Goal: Transaction & Acquisition: Purchase product/service

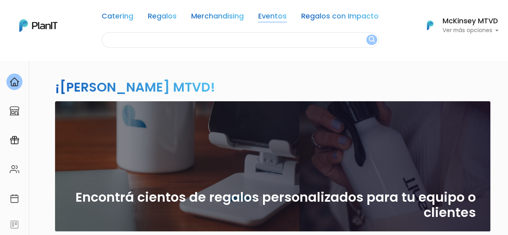
click at [274, 14] on link "Eventos" at bounding box center [272, 18] width 29 height 10
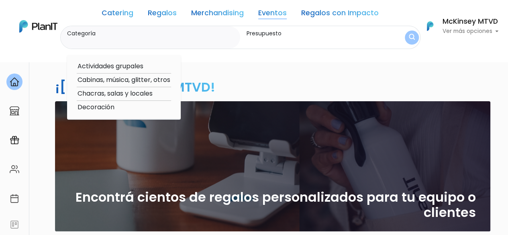
click at [146, 80] on option "Cabinas, música, glitter, otros" at bounding box center [124, 80] width 94 height 10
type input "Cabinas, música, glitter, otros"
type input "$0 - $1000"
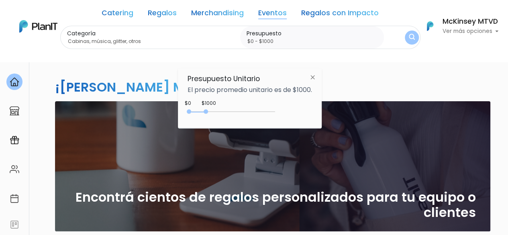
click at [374, 69] on div "¡Hola McKinsey MTVD! slide 1 of 1 Encontrá cientos de regalos personalizados pa…" at bounding box center [254, 236] width 482 height 352
click at [317, 75] on img at bounding box center [312, 77] width 15 height 14
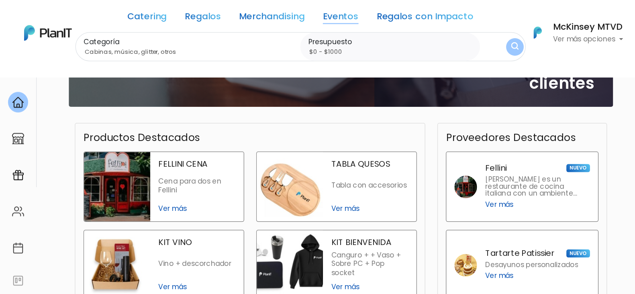
scroll to position [146, 0]
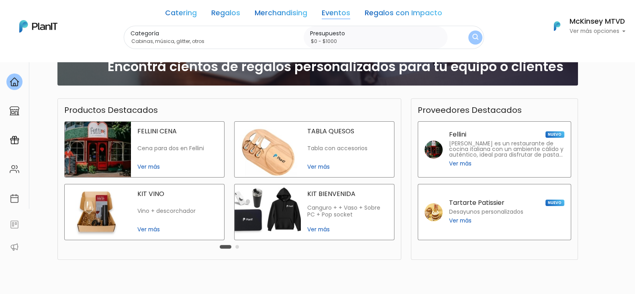
click at [508, 135] on div "¡Hola McKinsey MTVD! slide 1 of 1 Encontrá cientos de regalos personalizados pa…" at bounding box center [317, 127] width 635 height 426
click at [237, 235] on button "Carousel Page 2" at bounding box center [237, 247] width 4 height 4
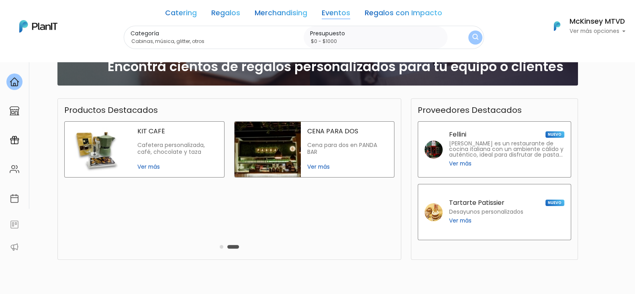
click at [220, 235] on button "Carousel Page 1" at bounding box center [222, 247] width 4 height 4
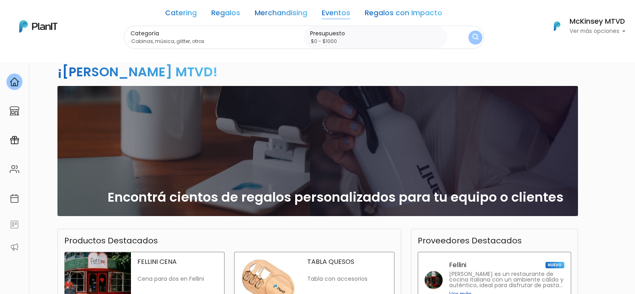
scroll to position [0, 0]
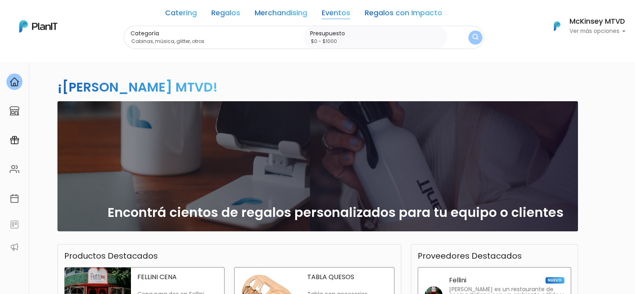
click at [476, 42] on button "submit" at bounding box center [475, 38] width 14 height 14
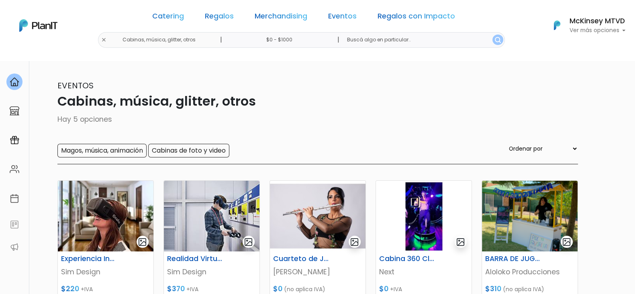
click at [124, 41] on div "Catering Regalos Merchandising Eventos Regalos con Impacto Cabinas, música, gli…" at bounding box center [317, 25] width 635 height 45
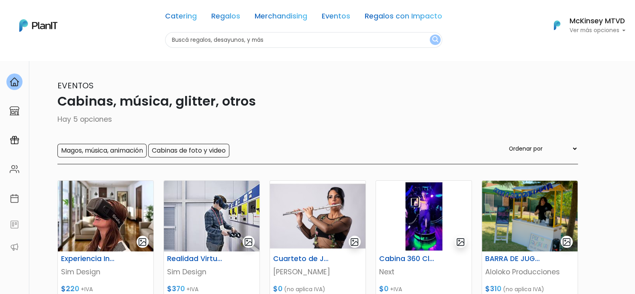
scroll to position [59, 0]
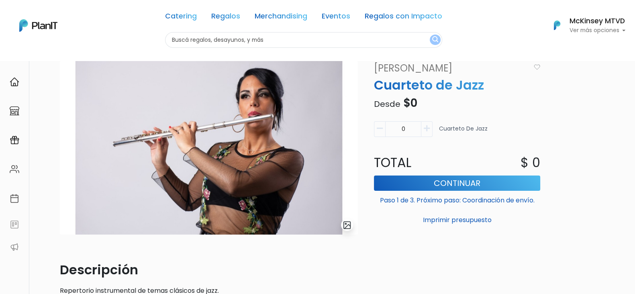
scroll to position [40, 0]
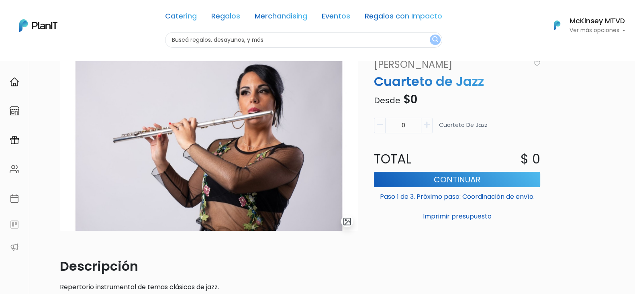
click at [430, 128] on button "button" at bounding box center [426, 126] width 11 height 16
type input "1"
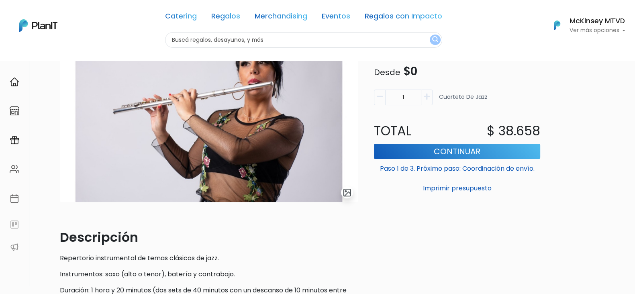
scroll to position [9, 0]
